Goal: Navigation & Orientation: Find specific page/section

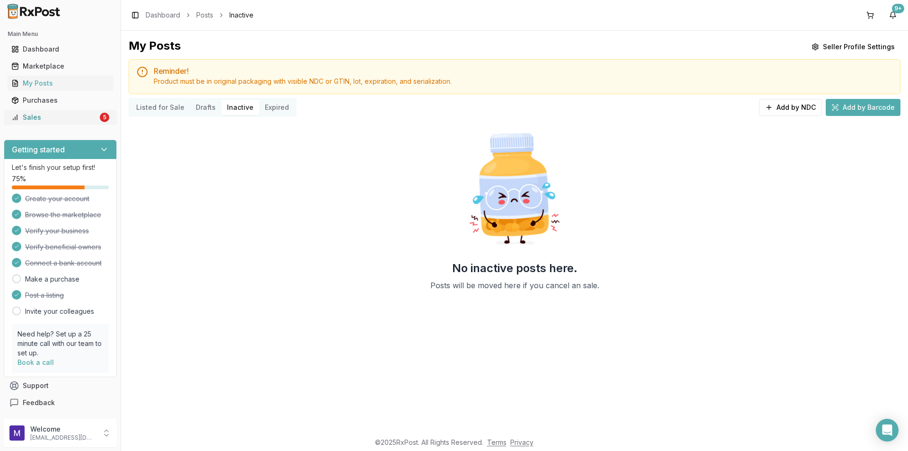
click at [86, 122] on link "Sales 5" at bounding box center [60, 117] width 105 height 17
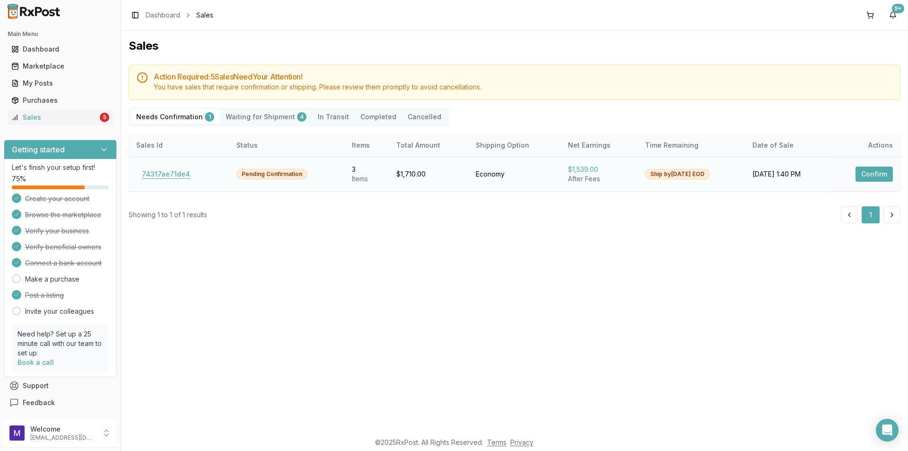
click at [173, 172] on button "74317ae71de4" at bounding box center [166, 174] width 60 height 15
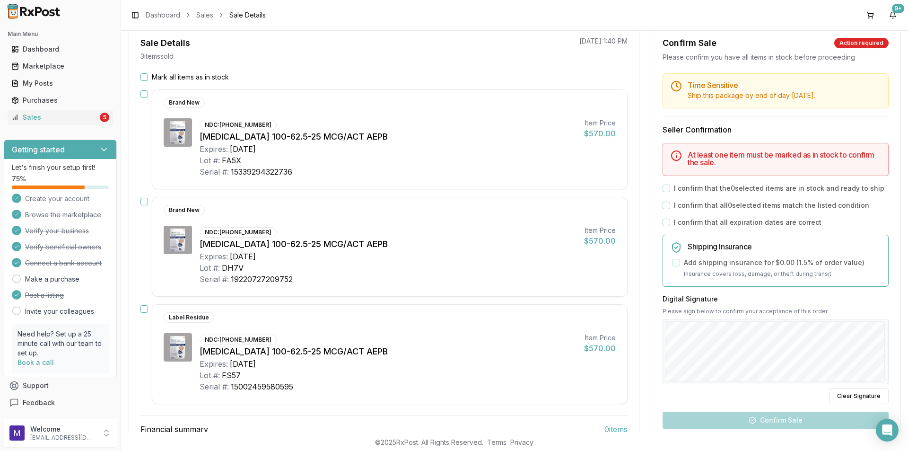
scroll to position [90, 0]
click at [20, 64] on div "Marketplace" at bounding box center [60, 66] width 98 height 9
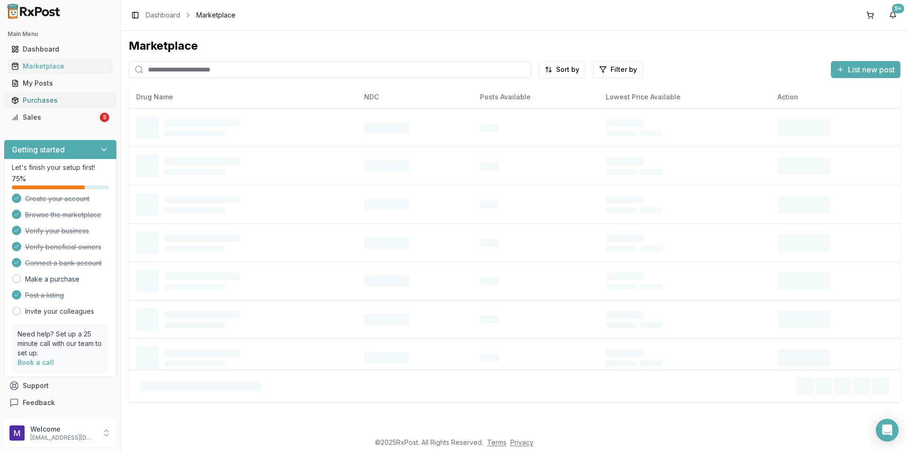
click at [21, 94] on link "Purchases" at bounding box center [60, 100] width 105 height 17
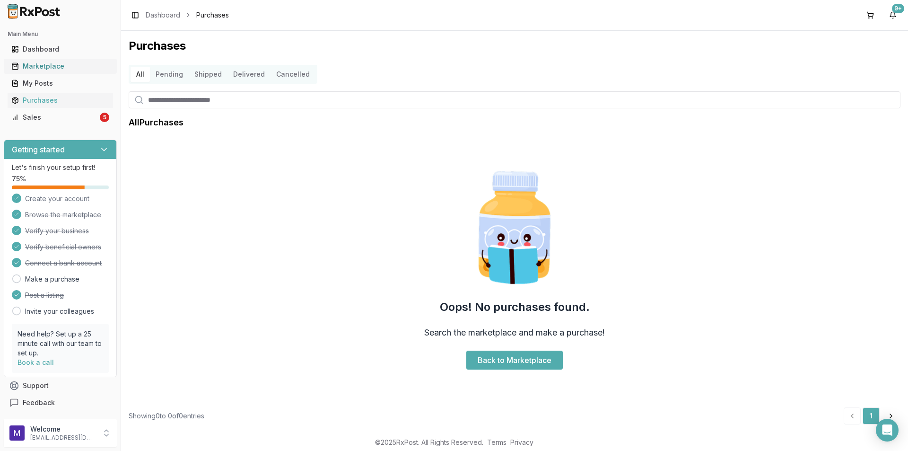
click at [18, 66] on icon at bounding box center [15, 66] width 6 height 6
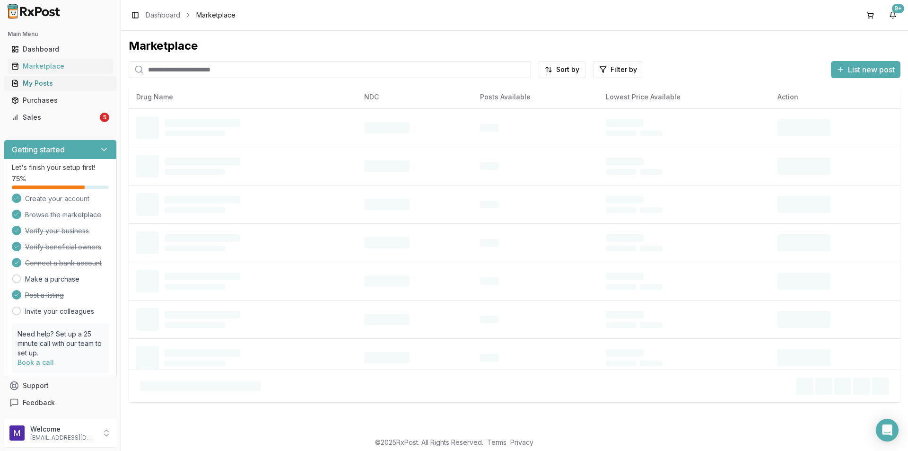
click at [28, 80] on div "My Posts" at bounding box center [60, 83] width 98 height 9
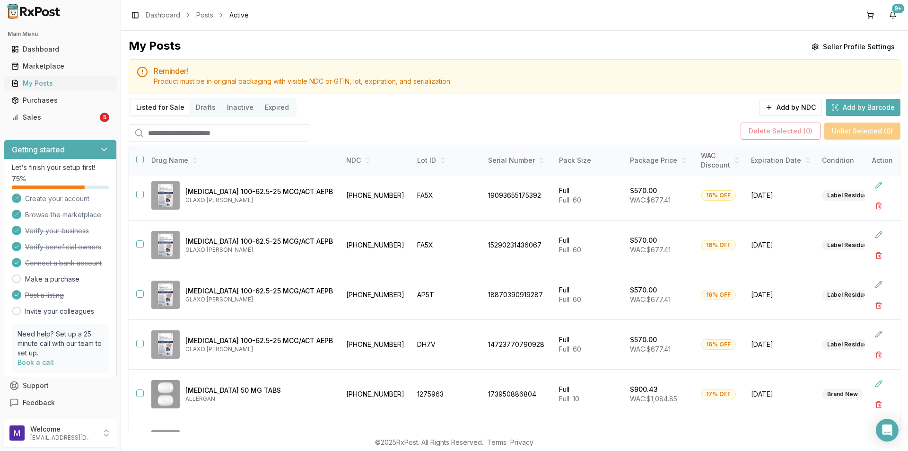
scroll to position [163, 0]
